Goal: Task Accomplishment & Management: Complete application form

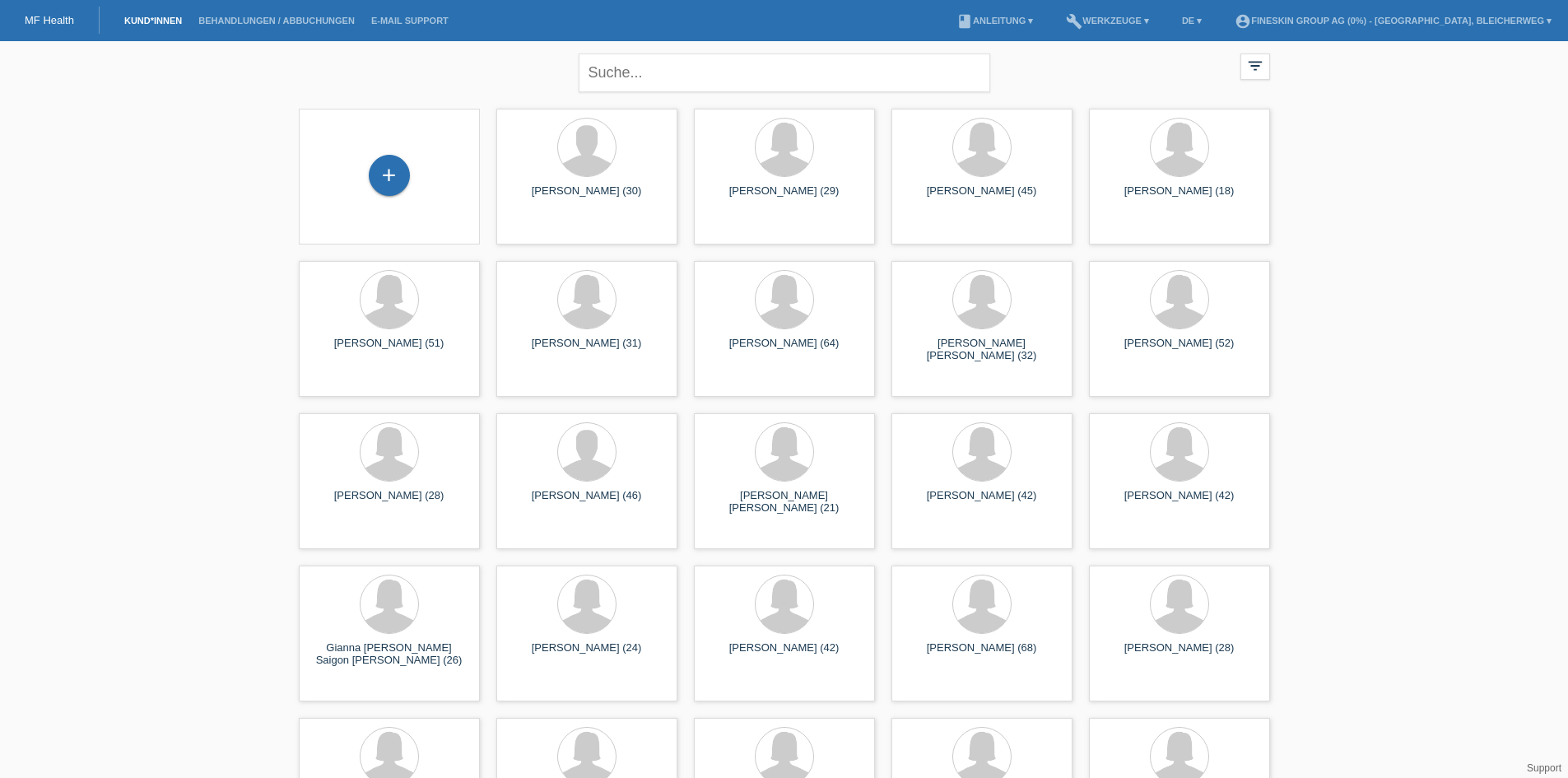
click at [380, 173] on div "+" at bounding box center [390, 175] width 42 height 42
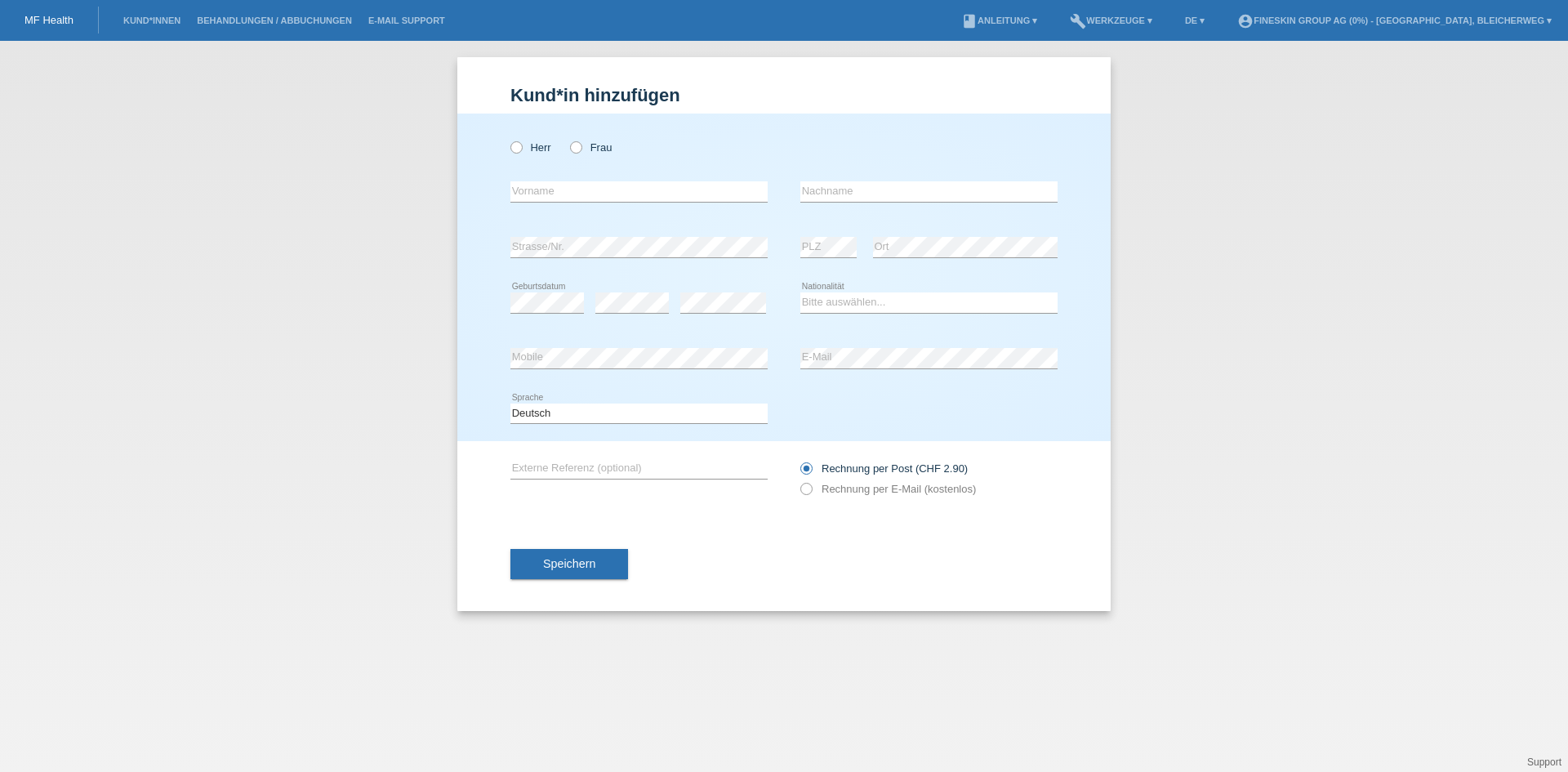
click at [576, 154] on div "Herr Frau" at bounding box center [639, 147] width 257 height 34
click at [567, 139] on icon at bounding box center [567, 139] width 0 height 0
click at [578, 148] on input "Frau" at bounding box center [575, 146] width 11 height 11
radio input "true"
click at [595, 195] on input "text" at bounding box center [639, 191] width 257 height 21
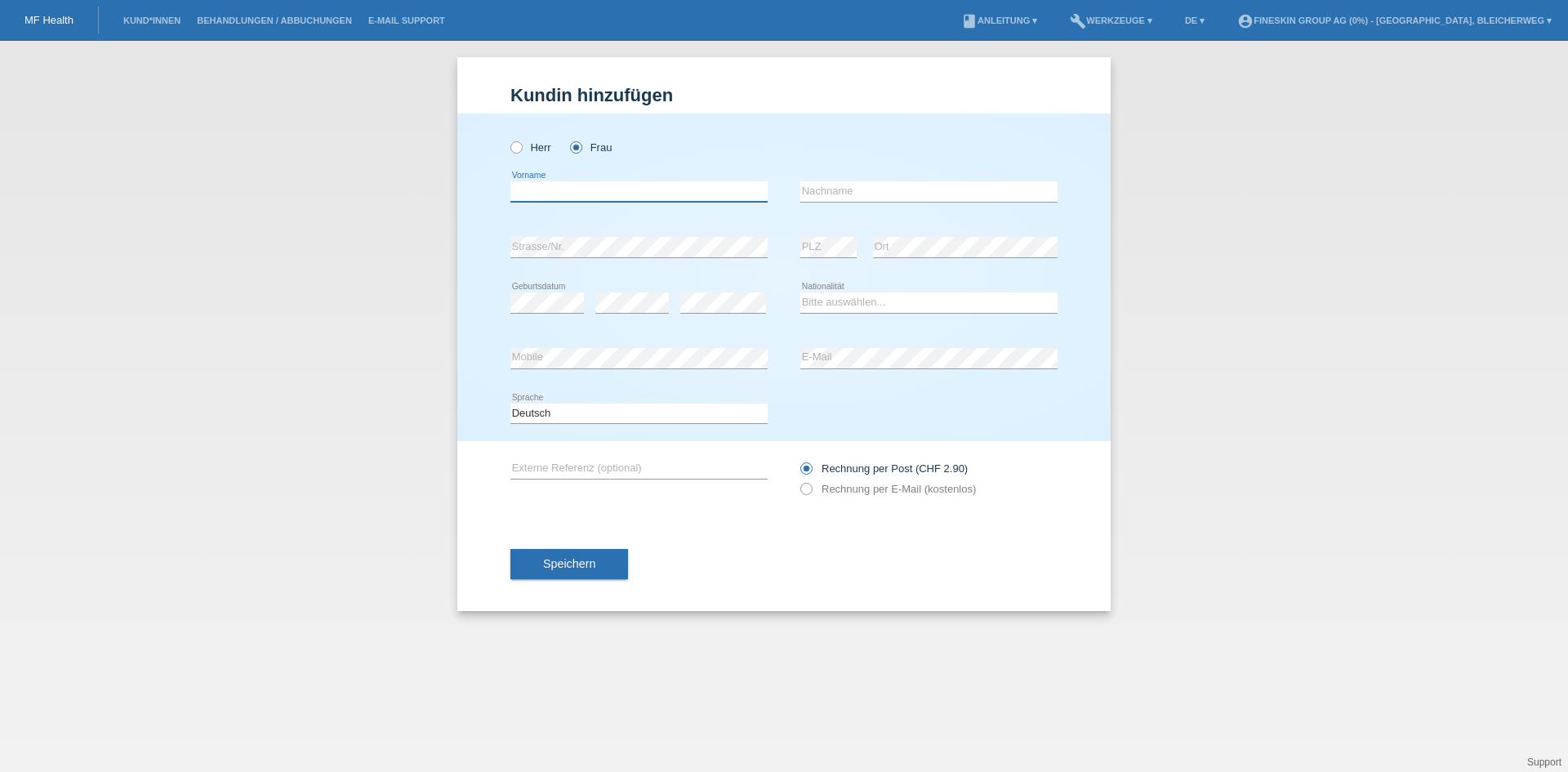
type input "Y"
type input "Ceyhan"
type input "Ceren"
click at [798, 480] on icon at bounding box center [798, 480] width 0 height 0
click at [805, 494] on input "Rechnung per E-Mail (kostenlos)" at bounding box center [805, 492] width 11 height 21
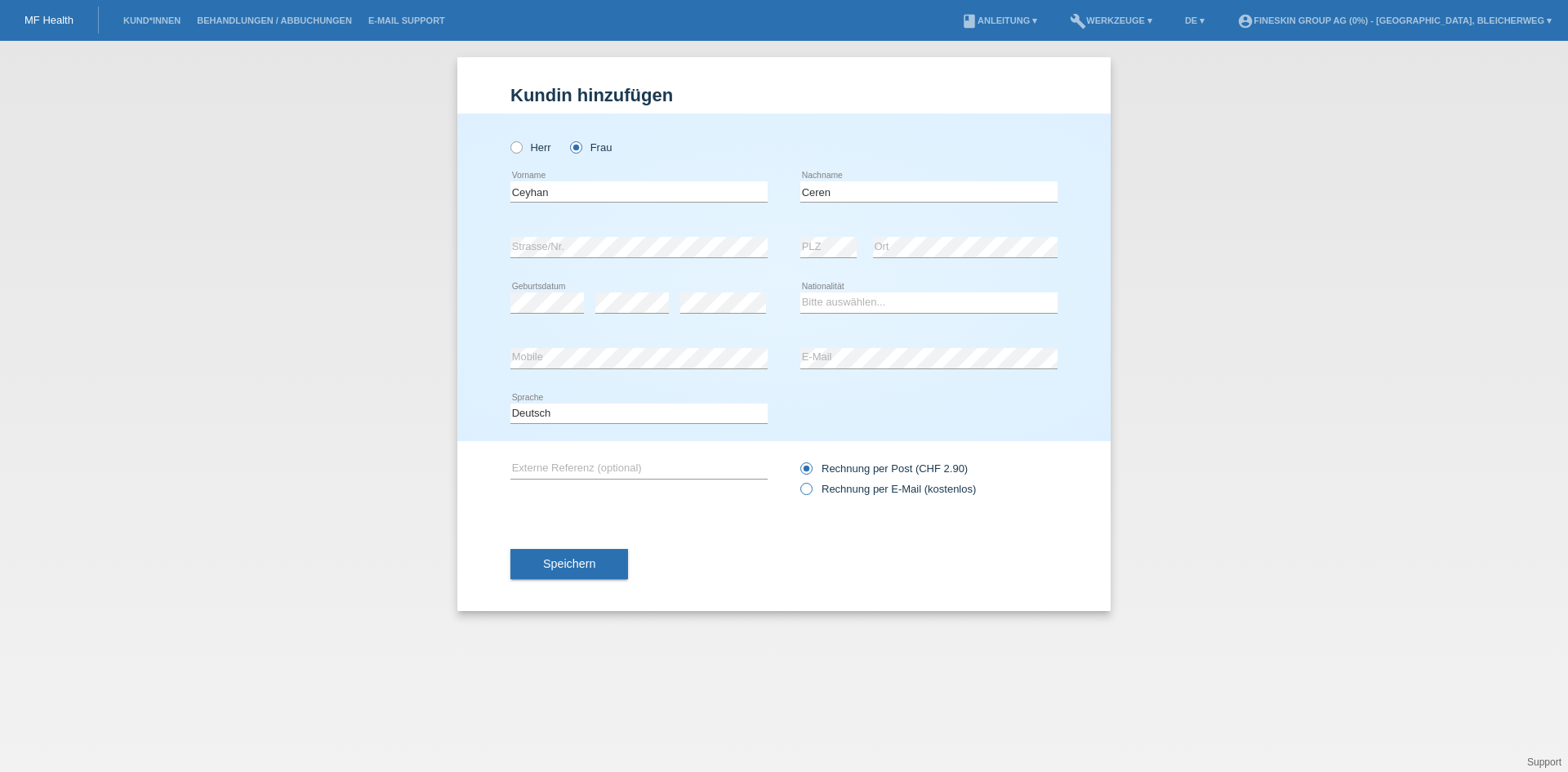
radio input "true"
click at [566, 566] on span "Speichern" at bounding box center [568, 563] width 52 height 13
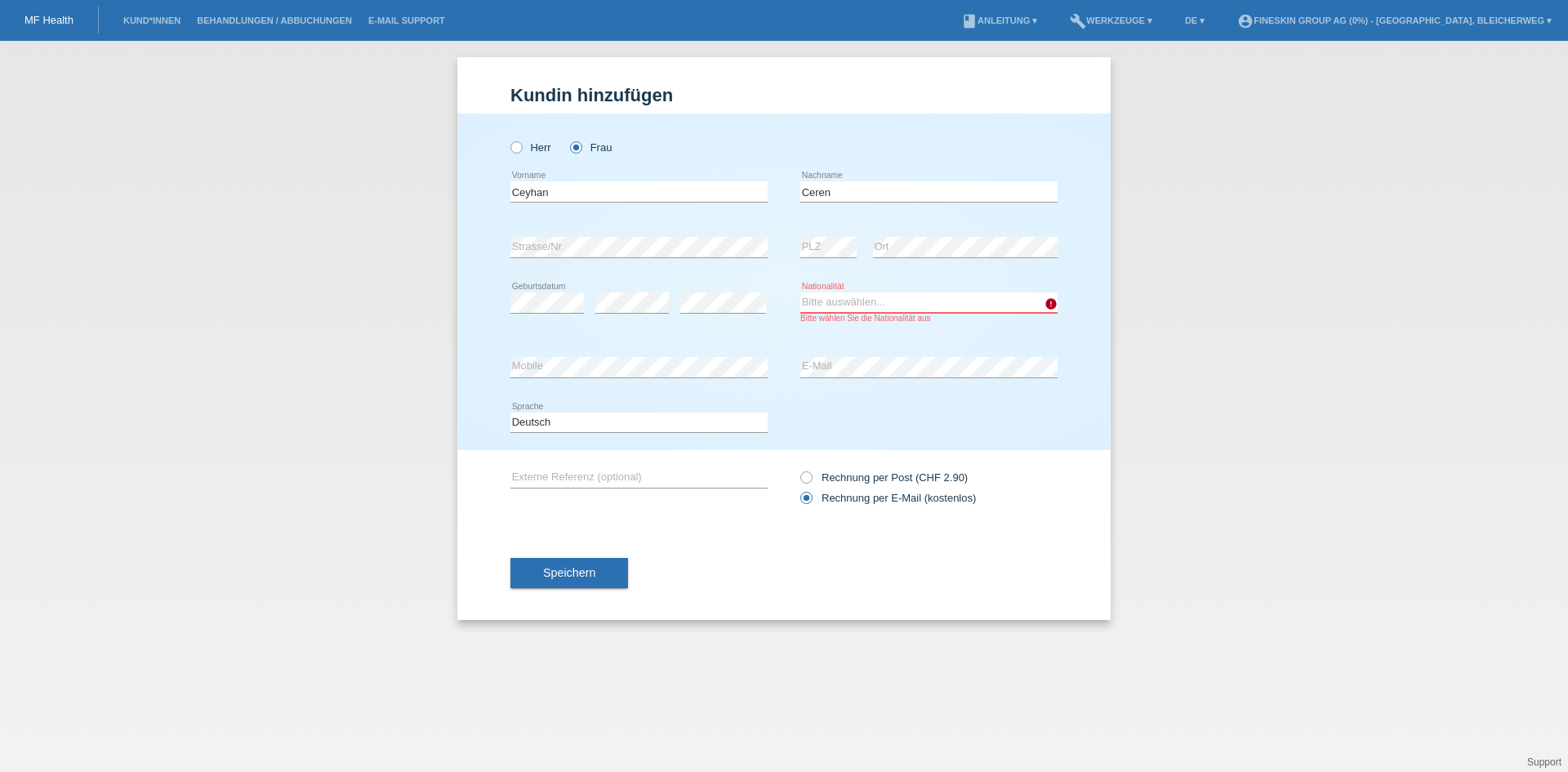
drag, startPoint x: 971, startPoint y: 299, endPoint x: 957, endPoint y: 309, distance: 17.2
click at [971, 299] on select "Bitte auswählen... Schweiz Deutschland Liechtenstein Österreich ------------ Af…" at bounding box center [929, 302] width 257 height 20
select select "CH"
click at [800, 292] on select "Bitte auswählen... Schweiz Deutschland Liechtenstein Österreich ------------ Af…" at bounding box center [929, 302] width 257 height 20
click at [598, 575] on button "Speichern" at bounding box center [569, 573] width 118 height 31
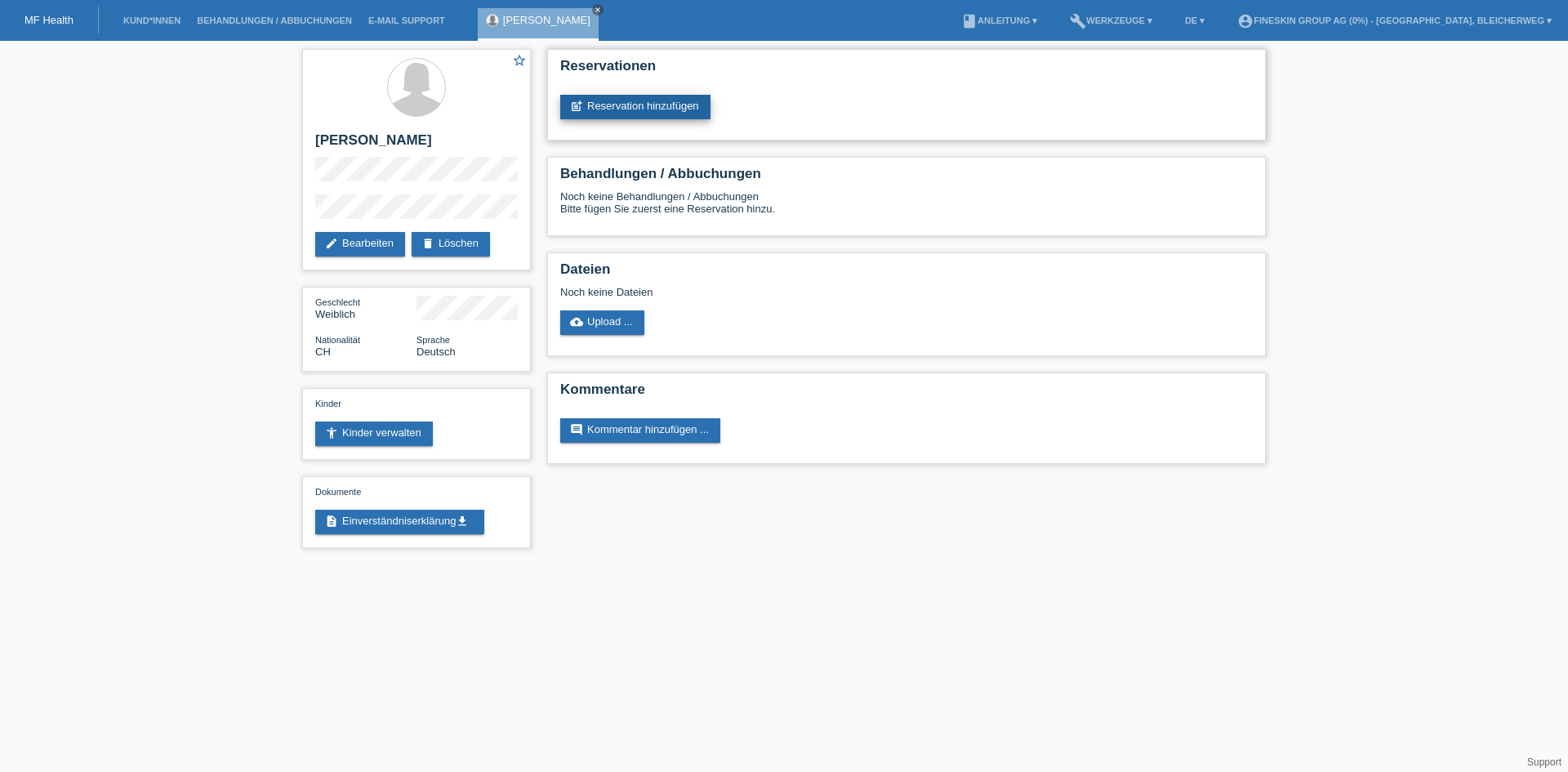
click at [600, 111] on link "post_add Reservation hinzufügen" at bounding box center [635, 107] width 150 height 25
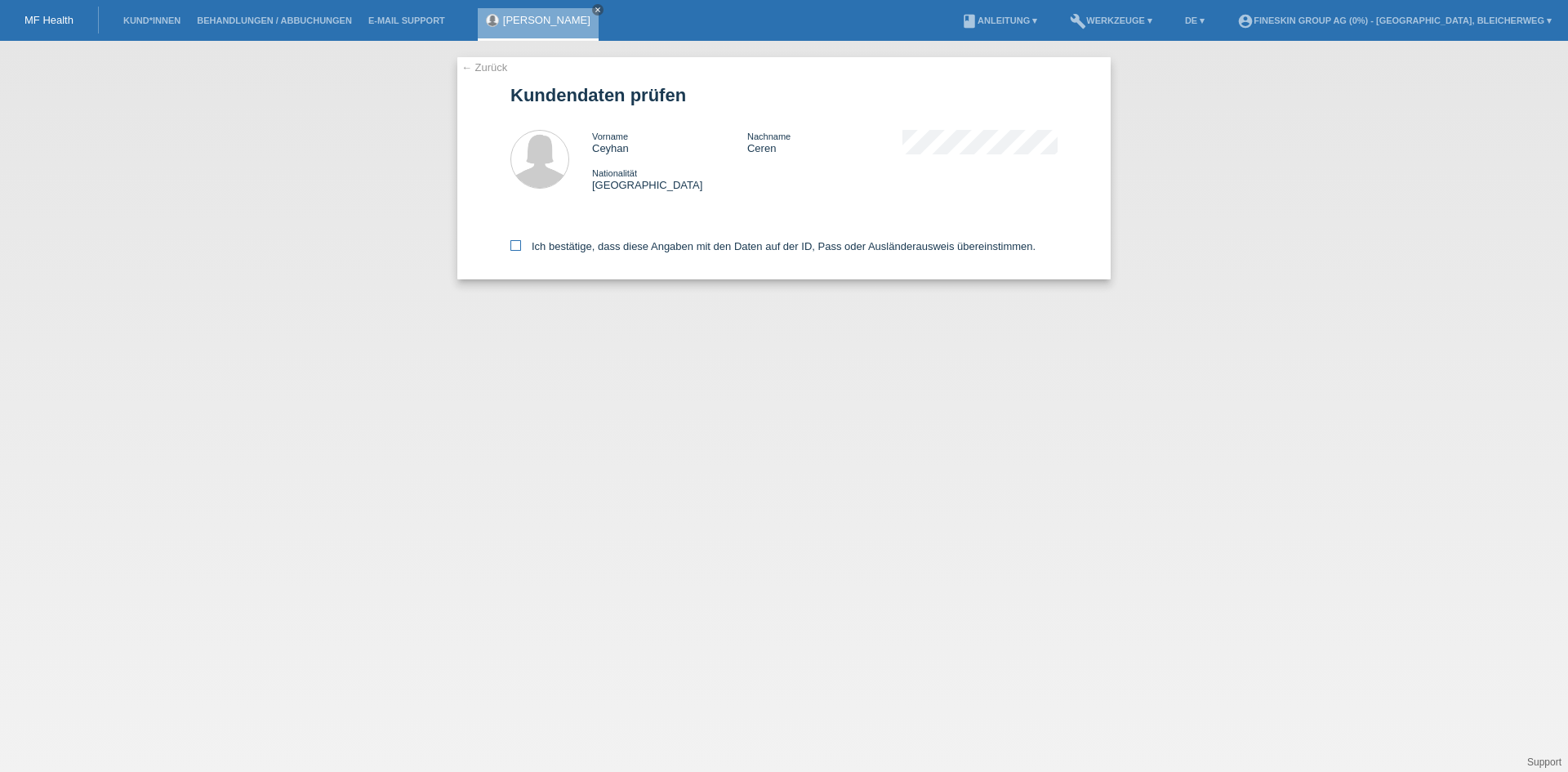
click at [522, 246] on label "Ich bestätige, dass diese Angaben mit den Daten auf der ID, Pass oder Ausländer…" at bounding box center [773, 246] width 525 height 12
click at [521, 246] on input "Ich bestätige, dass diese Angaben mit den Daten auf der ID, Pass oder Ausländer…" at bounding box center [516, 245] width 11 height 11
checkbox input "true"
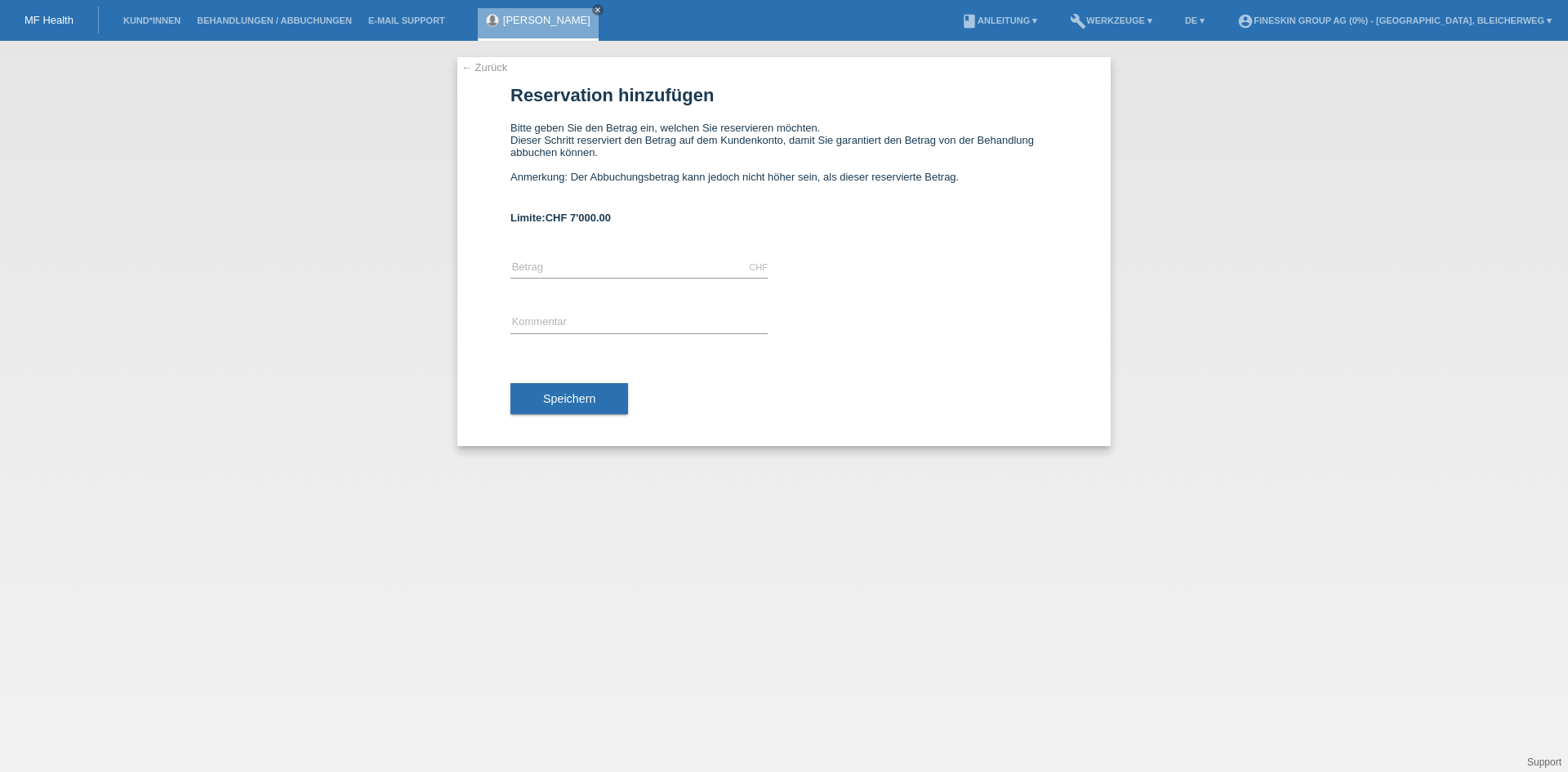
click at [587, 254] on div "CHF error [GEOGRAPHIC_DATA]" at bounding box center [639, 267] width 257 height 55
click at [629, 275] on input "text" at bounding box center [639, 267] width 257 height 21
type input "6480.00"
click at [614, 320] on input "text" at bounding box center [639, 322] width 257 height 21
type input "ZB_Eyebrow_OL_15082025"
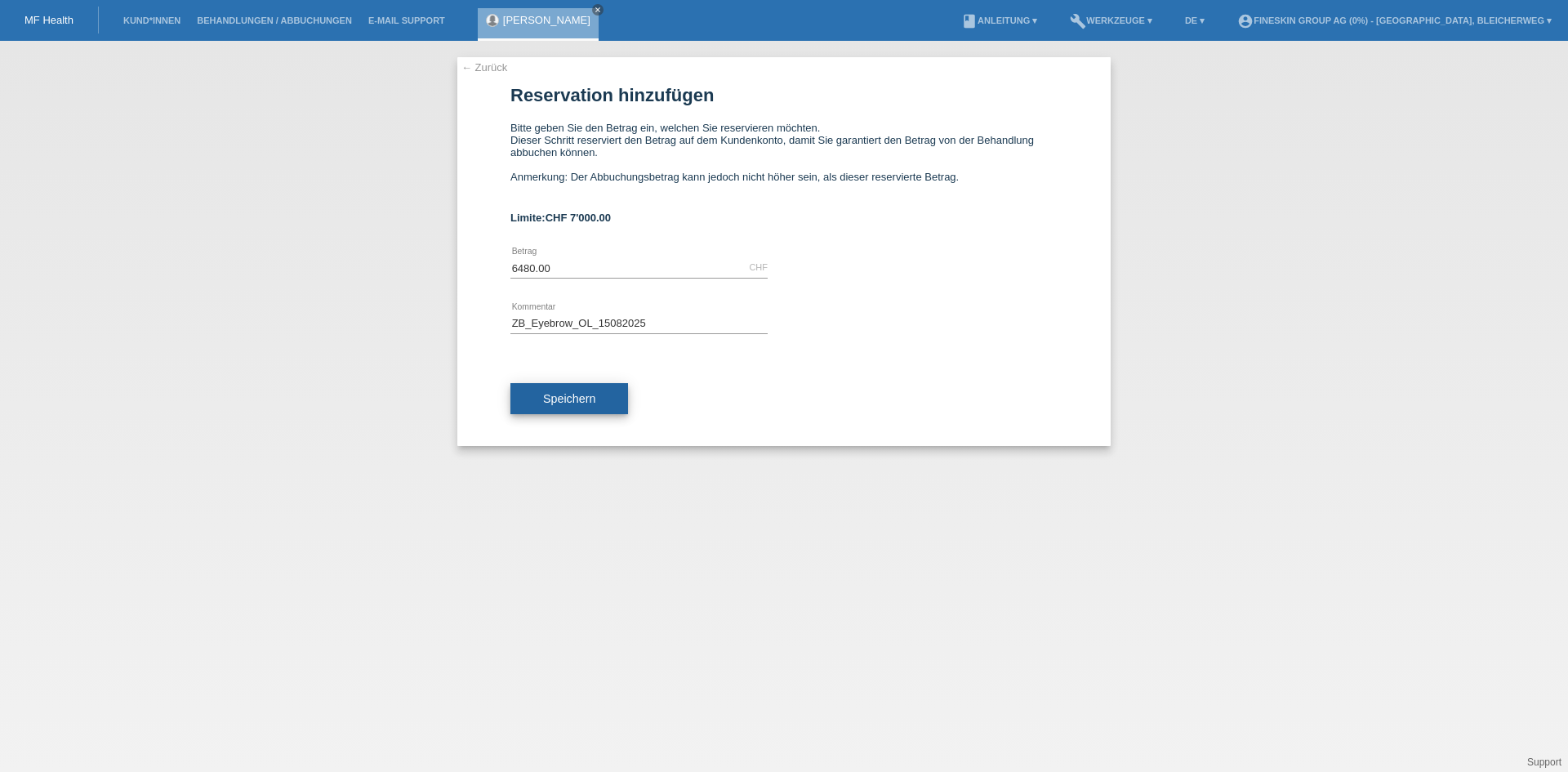
click at [576, 393] on span "Speichern" at bounding box center [568, 398] width 52 height 13
